Goal: Task Accomplishment & Management: Use online tool/utility

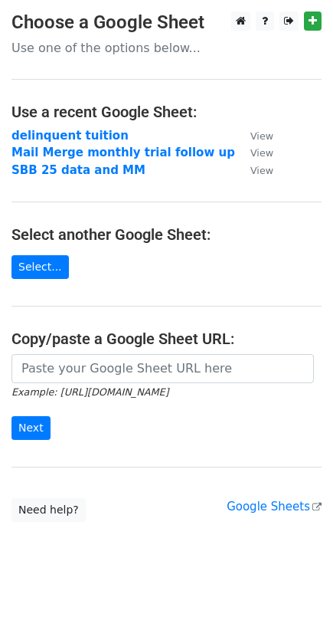
click at [76, 164] on strong "SBB 25 data and MM" at bounding box center [78, 170] width 134 height 14
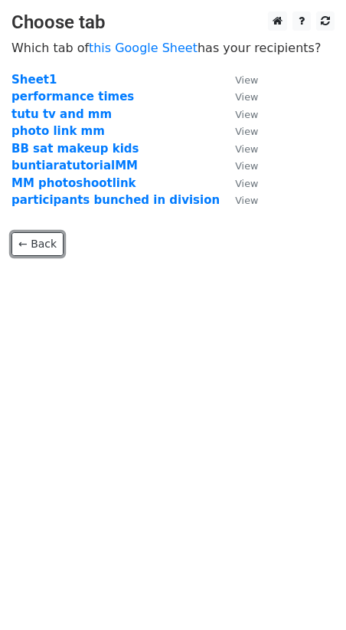
click at [44, 241] on link "← Back" at bounding box center [37, 244] width 52 height 24
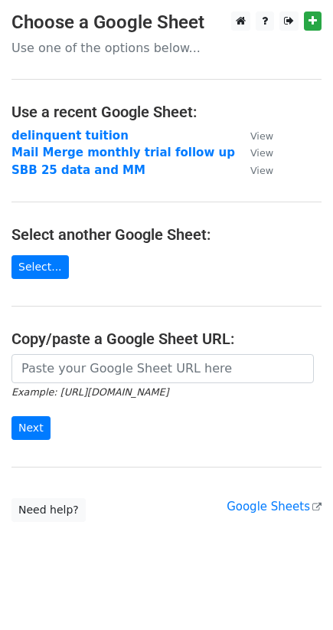
click at [77, 153] on strong "Mail Merge monthly trial follow up" at bounding box center [123, 153] width 224 height 14
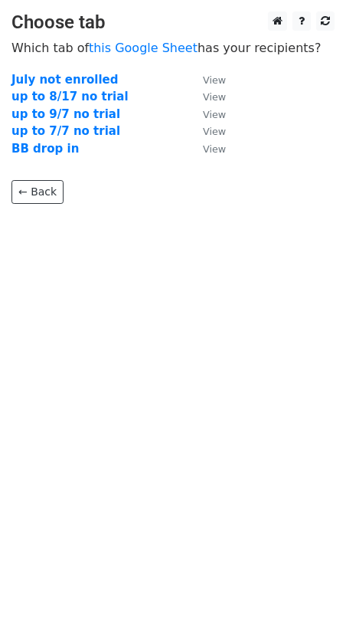
click at [85, 112] on strong "up to 9/7 no trial" at bounding box center [65, 114] width 109 height 14
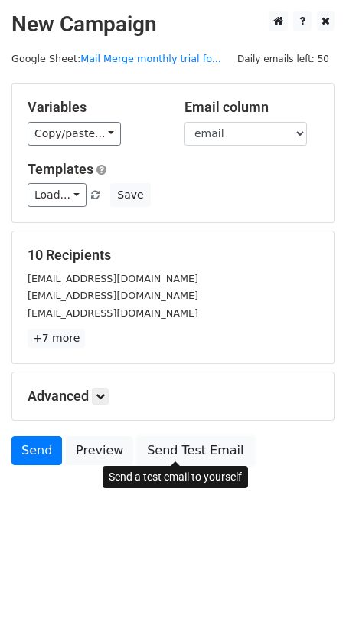
click at [152, 443] on link "Send Test Email" at bounding box center [195, 450] width 116 height 29
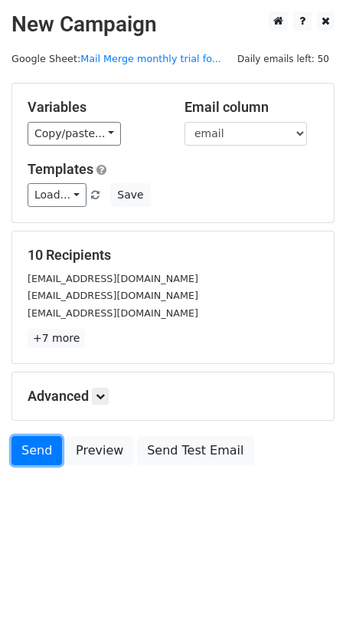
drag, startPoint x: 34, startPoint y: 456, endPoint x: 12, endPoint y: 450, distance: 23.1
click at [34, 456] on link "Send" at bounding box center [36, 450] width 51 height 29
